Goal: Task Accomplishment & Management: Manage account settings

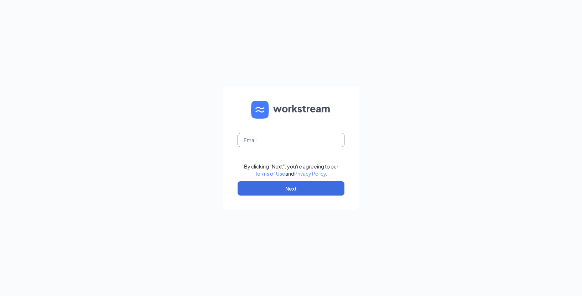
click at [278, 141] on input "text" at bounding box center [291, 140] width 107 height 14
type input "refuel76@refuelmarket.com"
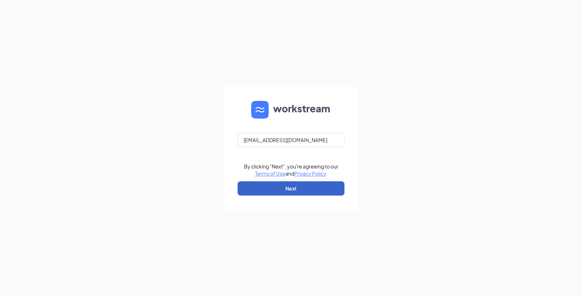
click at [299, 188] on button "Next" at bounding box center [291, 188] width 107 height 14
click at [283, 192] on button "Next" at bounding box center [291, 188] width 107 height 14
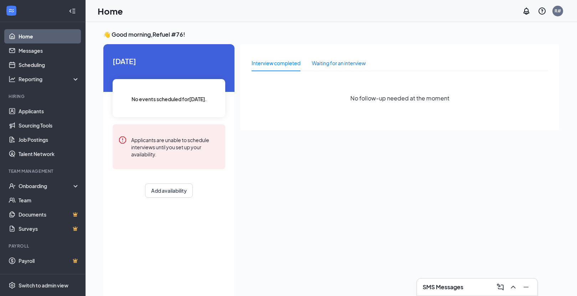
click at [326, 60] on div "Waiting for an interview" at bounding box center [339, 63] width 54 height 8
click at [351, 103] on div "No follow-up needed at the moment" at bounding box center [400, 98] width 296 height 43
click at [48, 186] on div "Onboarding" at bounding box center [46, 185] width 55 height 7
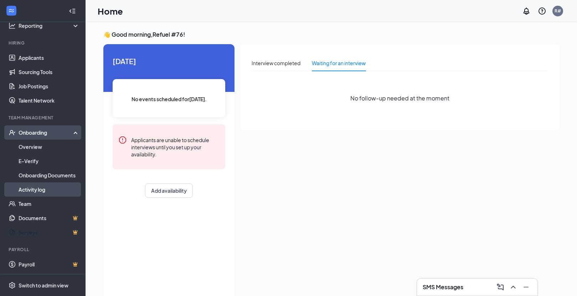
scroll to position [54, 0]
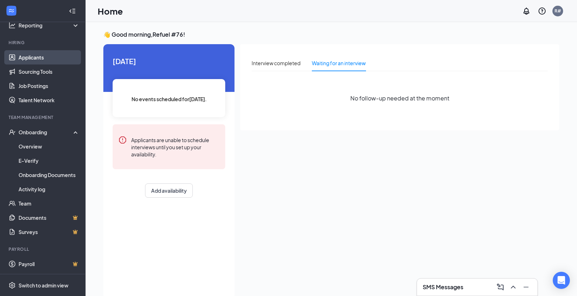
click at [39, 55] on link "Applicants" at bounding box center [49, 57] width 61 height 14
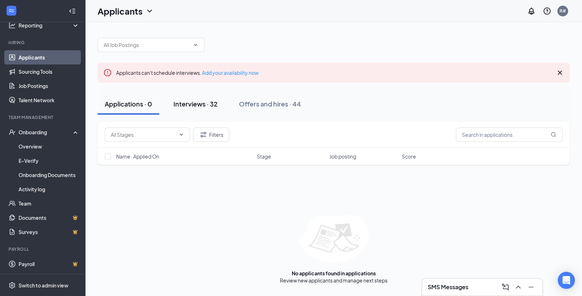
click at [209, 101] on div "Interviews · 32" at bounding box center [196, 103] width 44 height 9
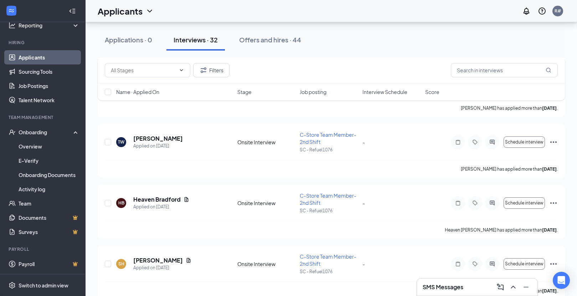
scroll to position [321, 0]
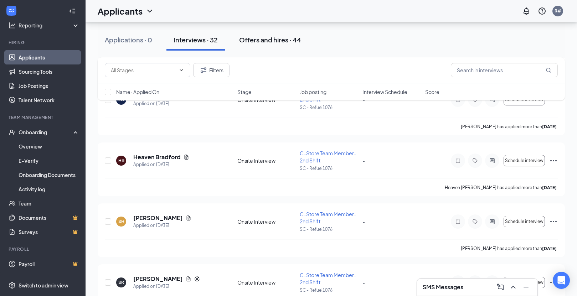
click at [283, 46] on button "Offers and hires · 44" at bounding box center [270, 39] width 76 height 21
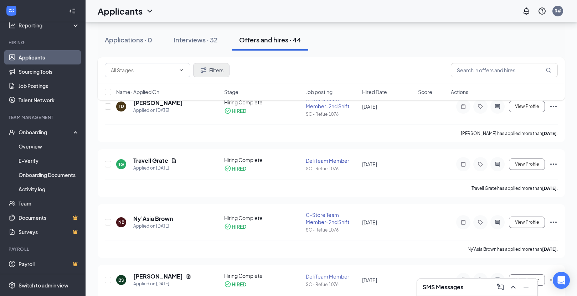
scroll to position [71, 0]
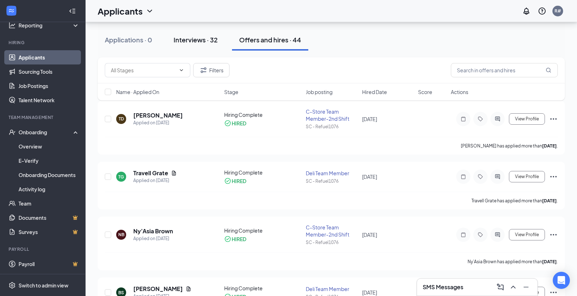
click at [202, 42] on div "Interviews · 32" at bounding box center [196, 39] width 44 height 9
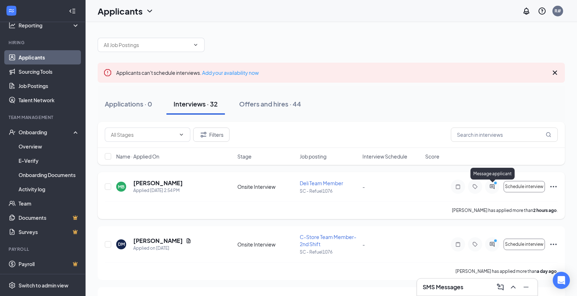
click at [488, 187] on icon "ActiveChat" at bounding box center [492, 187] width 9 height 6
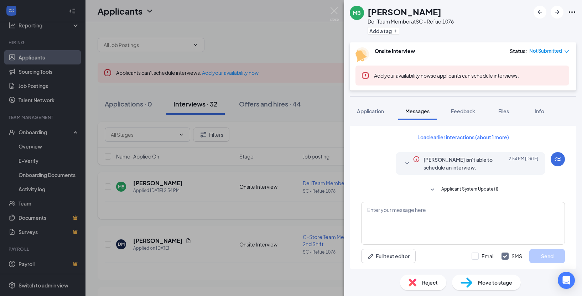
click at [403, 163] on icon "SmallChevronDown" at bounding box center [407, 163] width 9 height 9
click at [406, 164] on icon "SmallChevronDown" at bounding box center [408, 163] width 4 height 2
click at [433, 189] on icon "SmallChevronDown" at bounding box center [432, 190] width 9 height 9
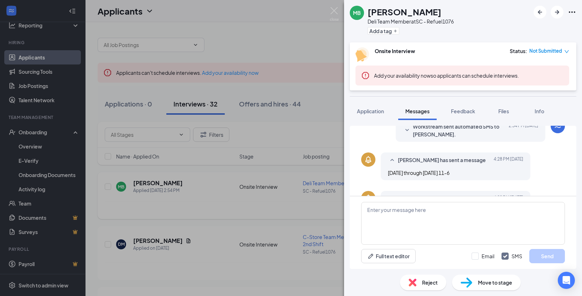
scroll to position [166, 0]
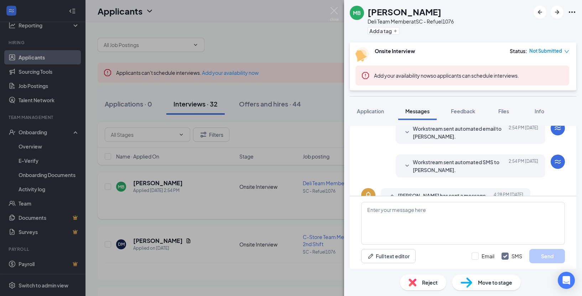
click at [395, 195] on icon "SmallChevronUp" at bounding box center [392, 196] width 9 height 9
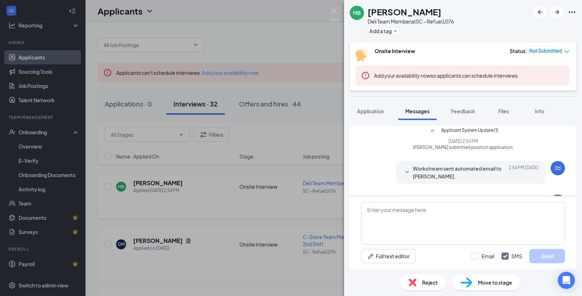
scroll to position [0, 0]
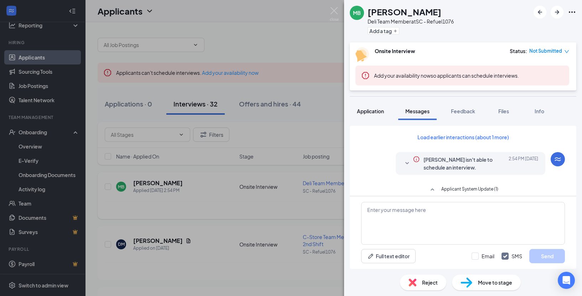
click at [357, 110] on span "Application" at bounding box center [370, 111] width 27 height 6
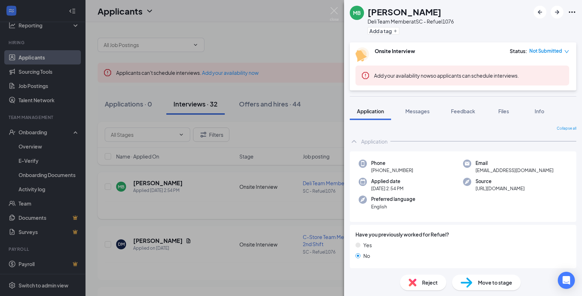
click at [477, 283] on div "Move to stage" at bounding box center [486, 283] width 69 height 16
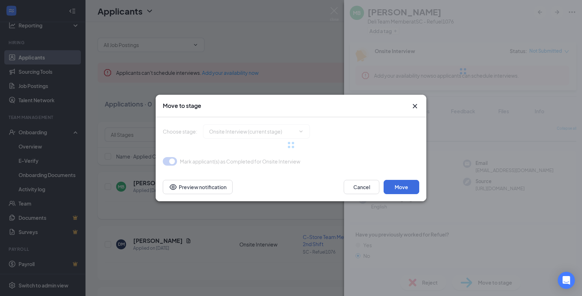
type input "On Hold (next stage)"
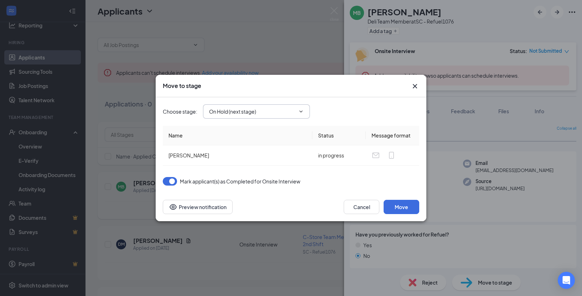
click at [284, 113] on input "On Hold (next stage)" at bounding box center [252, 112] width 86 height 8
click at [414, 86] on icon "Cross" at bounding box center [415, 86] width 9 height 9
